Goal: Task Accomplishment & Management: Manage account settings

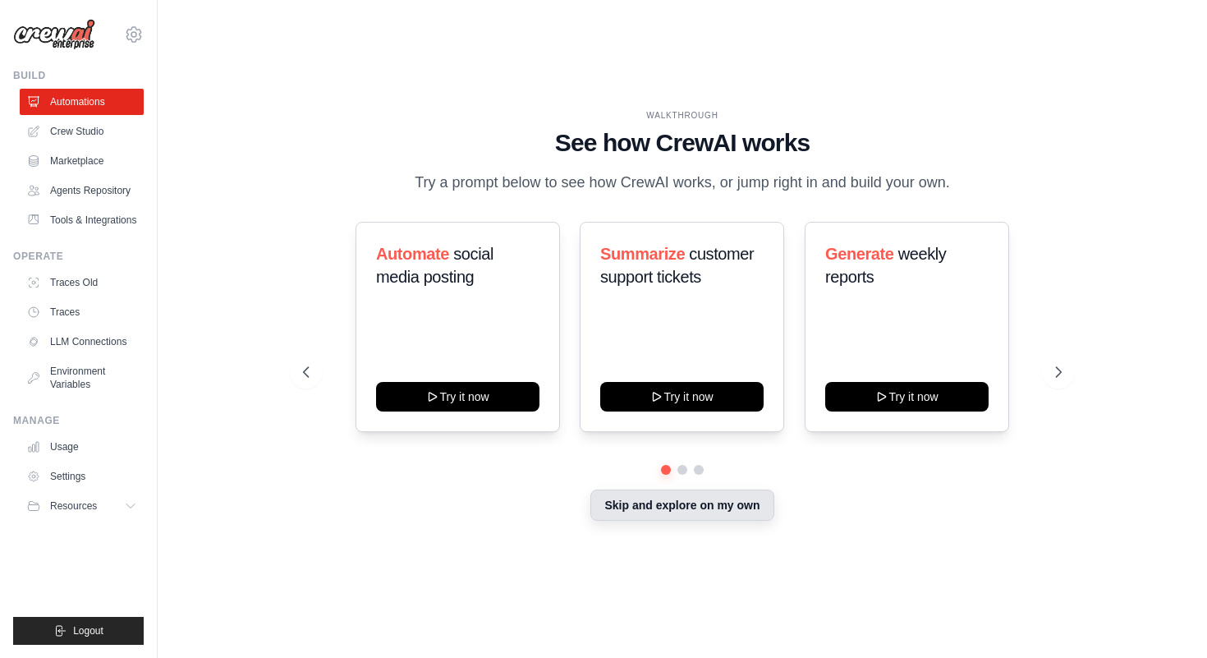
click at [725, 508] on button "Skip and explore on my own" at bounding box center [681, 504] width 183 height 31
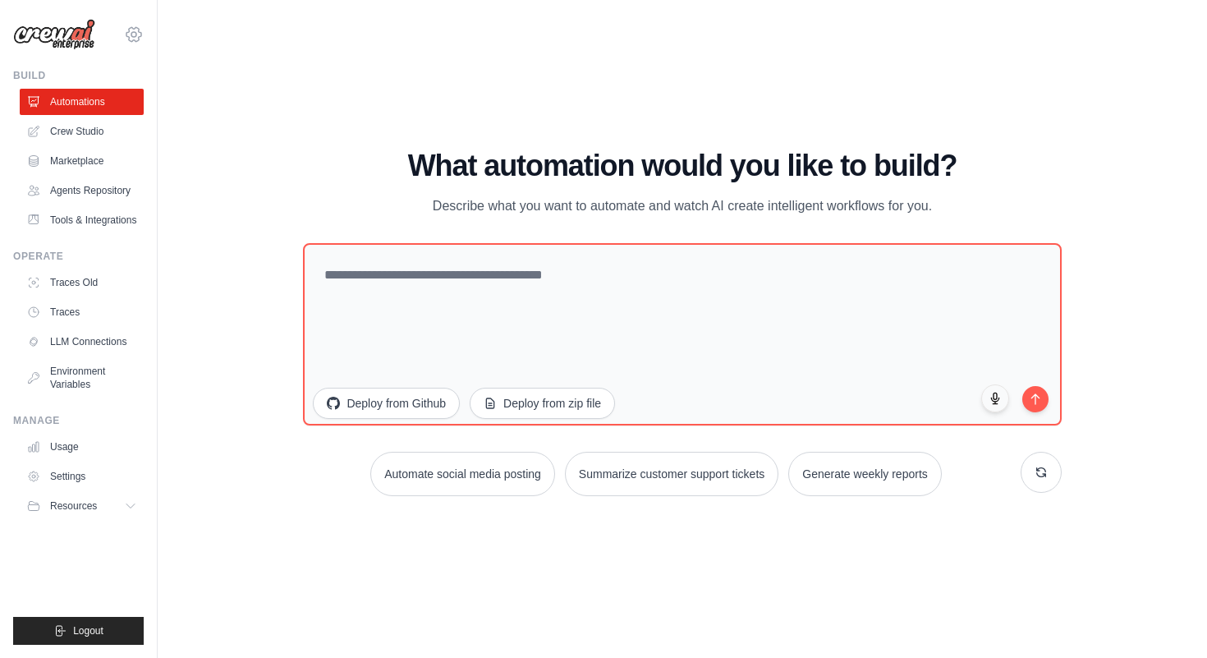
click at [128, 31] on icon at bounding box center [134, 35] width 20 height 20
click at [182, 108] on span "Settings" at bounding box center [205, 102] width 130 height 16
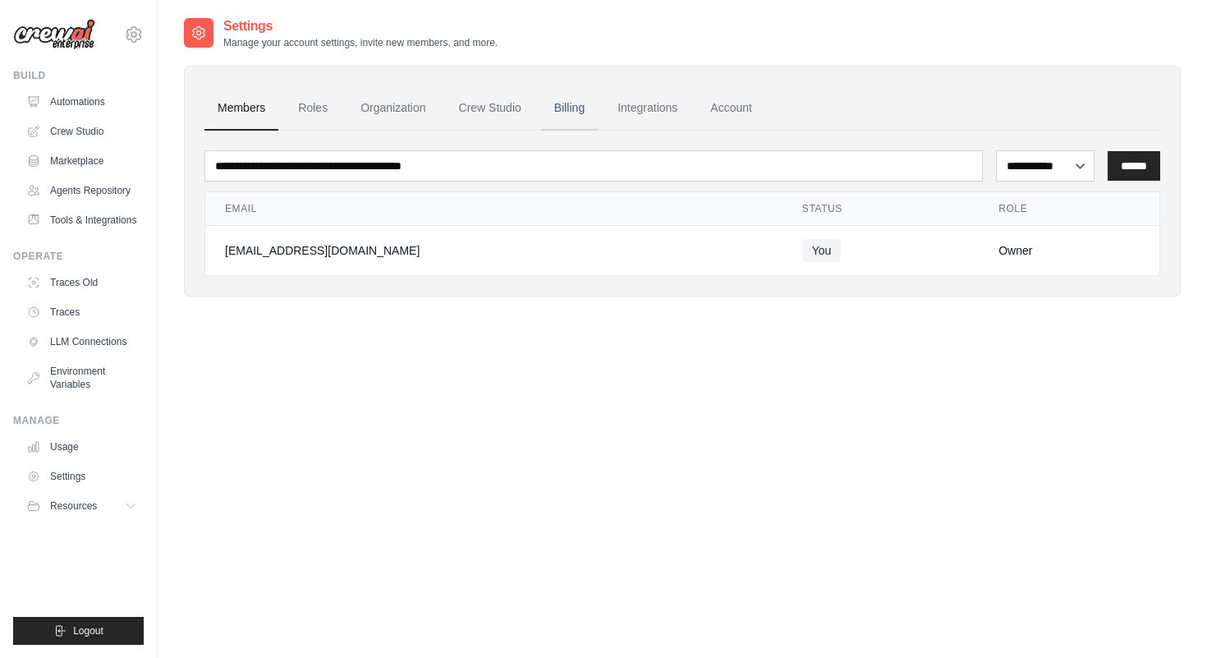
click at [562, 106] on link "Billing" at bounding box center [569, 108] width 57 height 44
